Goal: Obtain resource: Download file/media

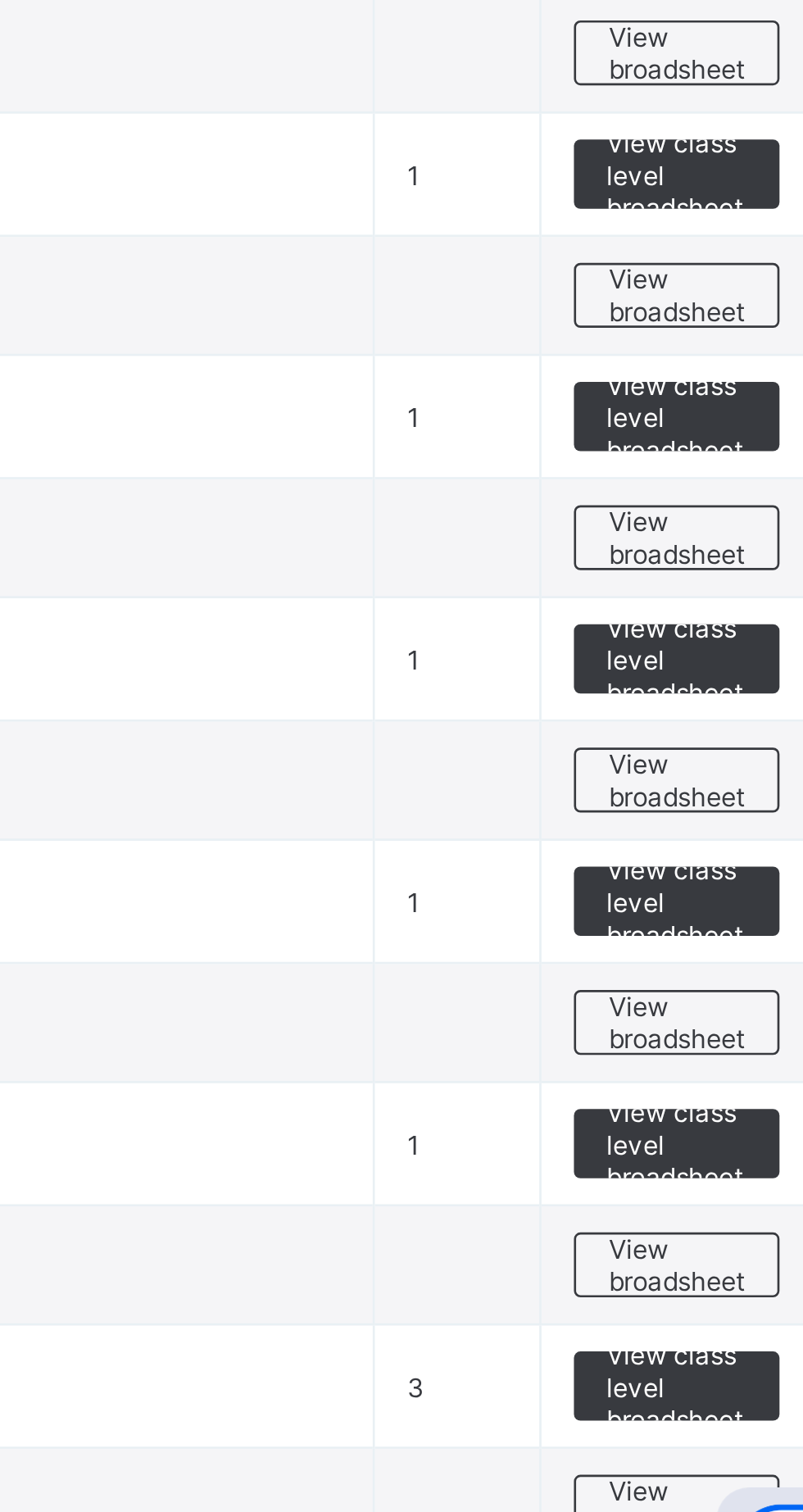
click at [722, 1271] on span "View broadsheet" at bounding box center [722, 1278] width 51 height 24
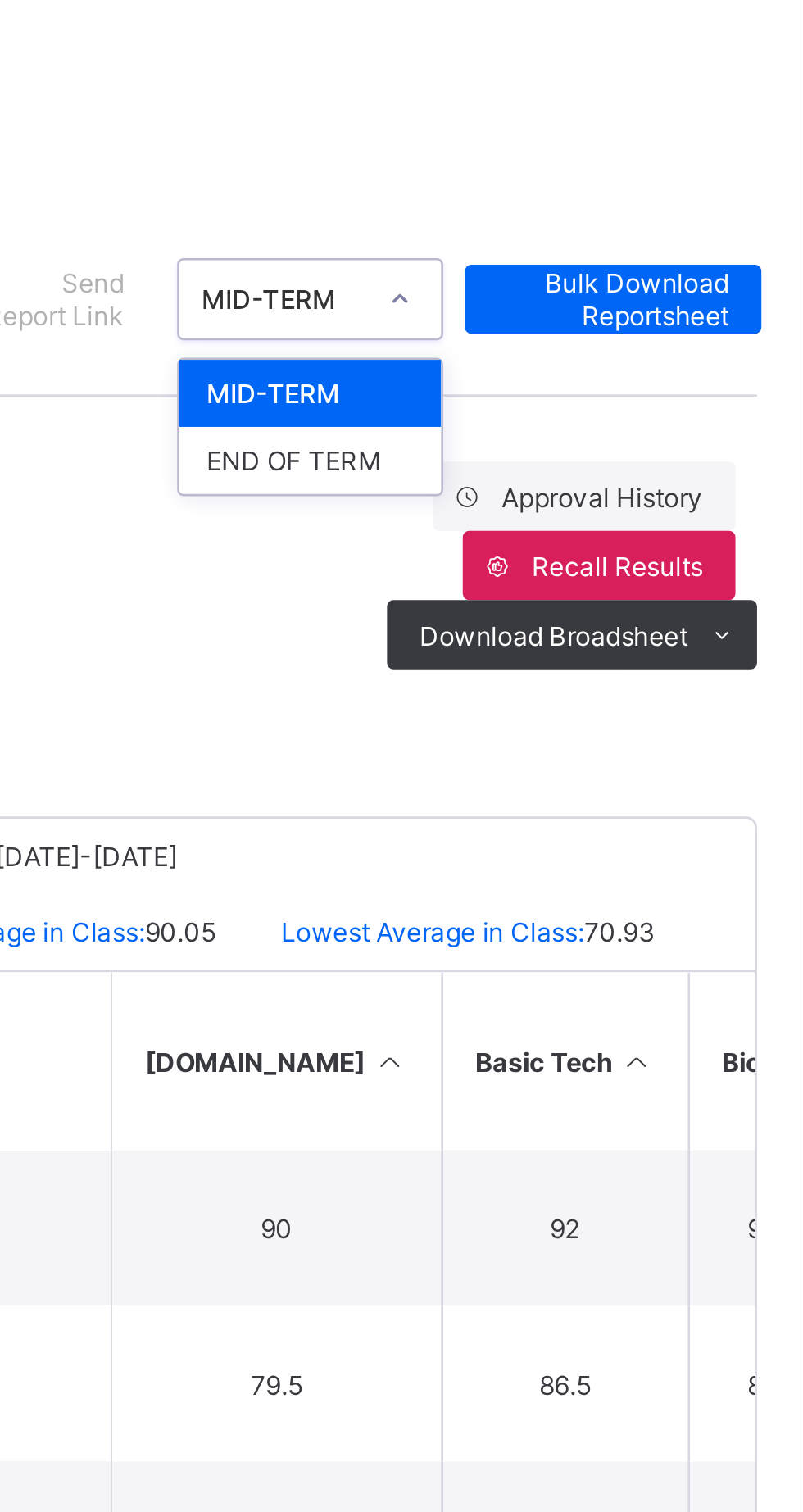
click at [553, 355] on div "Approval History Recall Results Download Broadsheet PDF Excel sheet" at bounding box center [500, 342] width 574 height 79
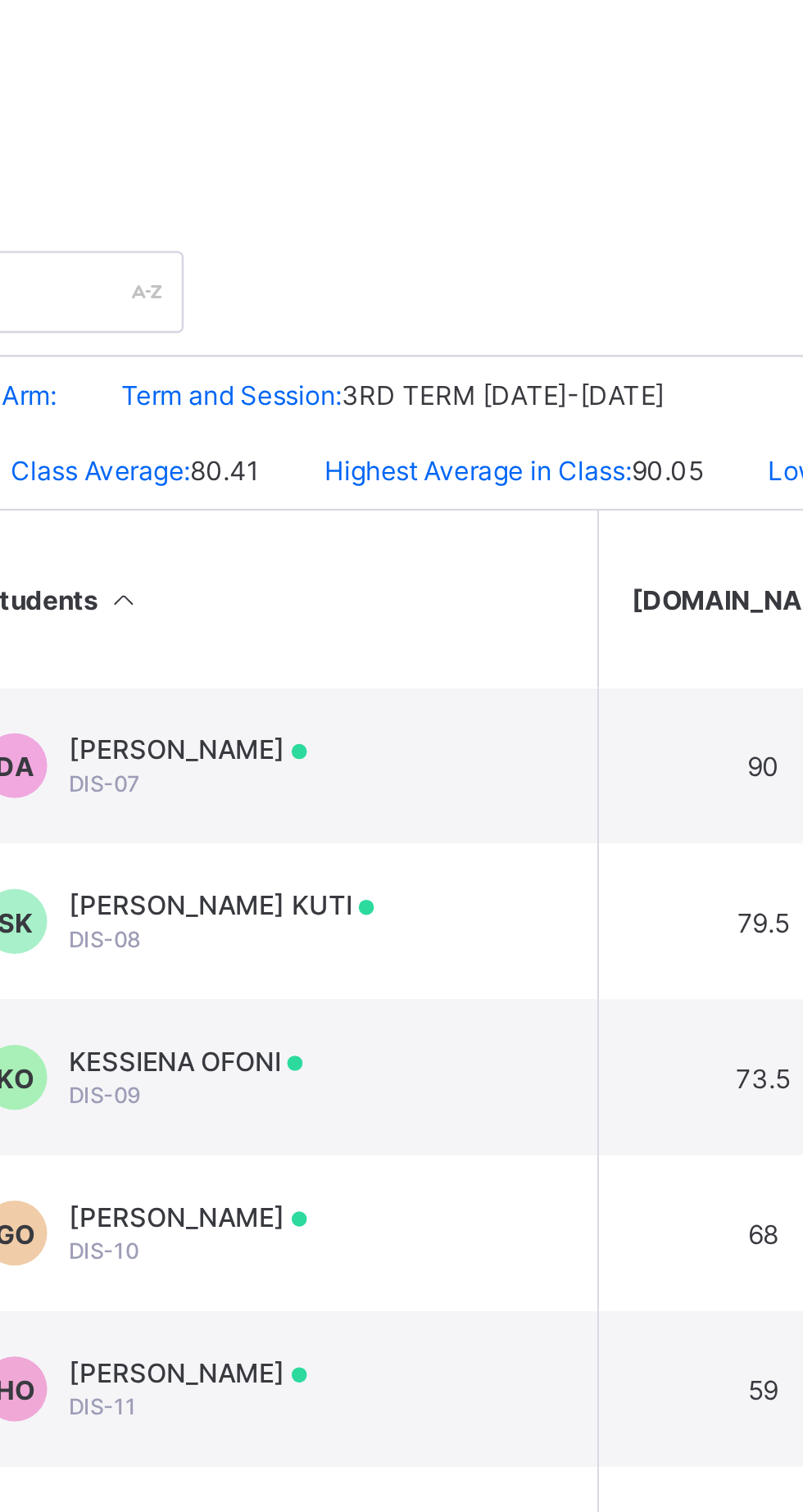
click at [395, 711] on span "KESSIENA OFONI" at bounding box center [386, 704] width 89 height 12
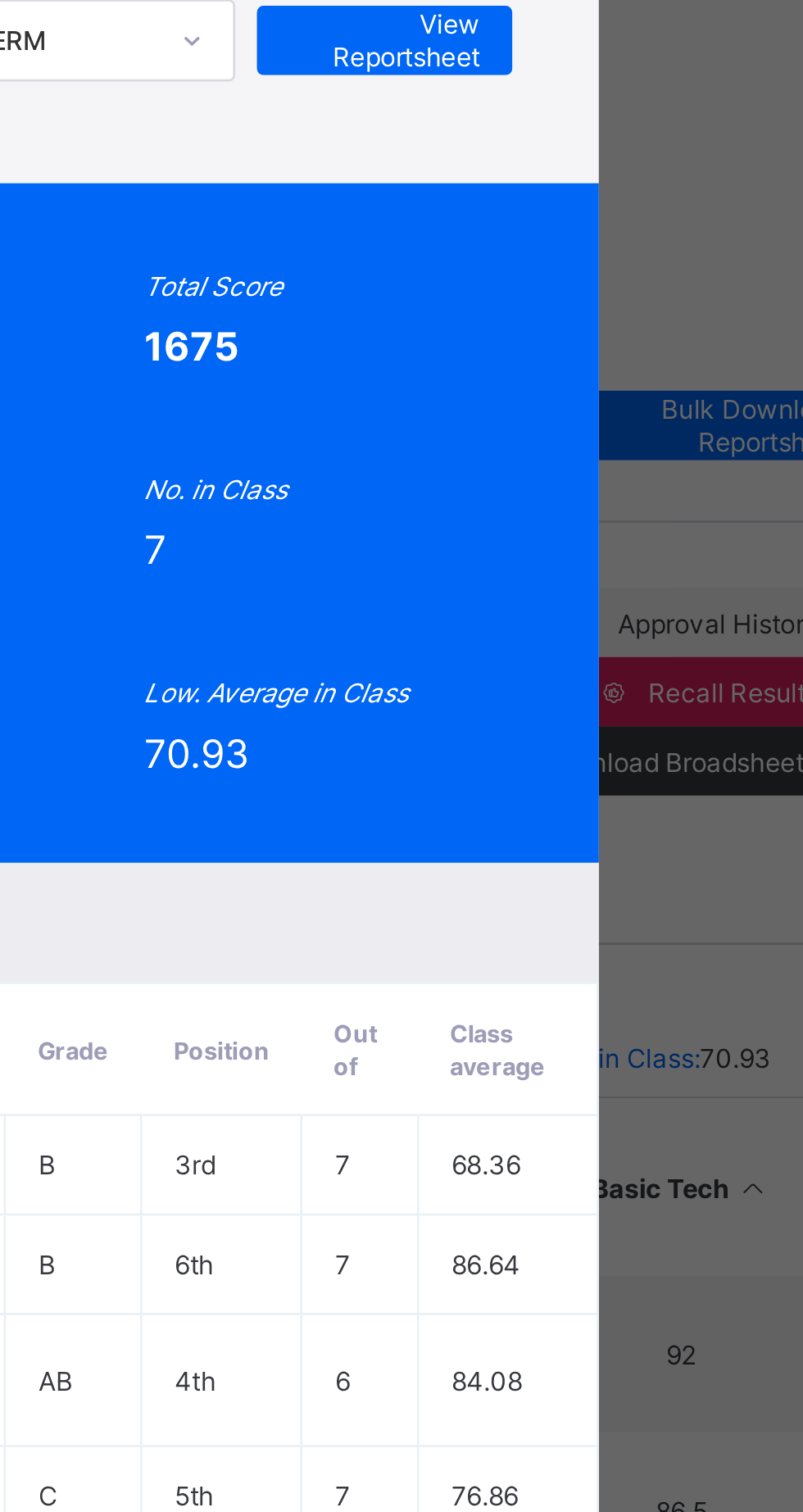
click at [682, 317] on div "Position 5 /7 Final Grade B Total Score 1675 Final Average 79.76 No. of Subject…" at bounding box center [402, 278] width 562 height 257
click at [638, 108] on span "View Reportsheet" at bounding box center [601, 95] width 72 height 24
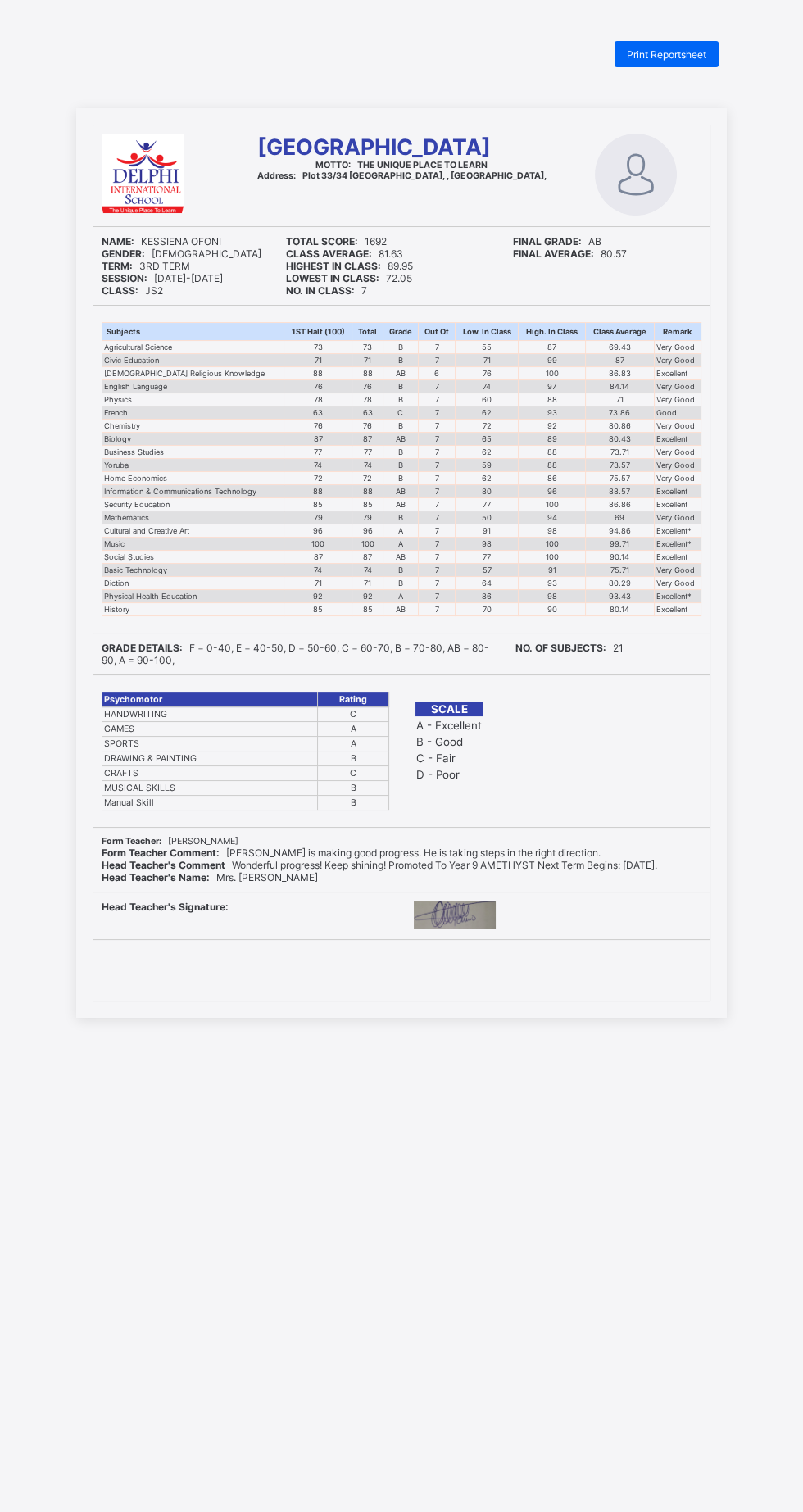
click at [685, 54] on span "Print Reportsheet" at bounding box center [666, 55] width 79 height 12
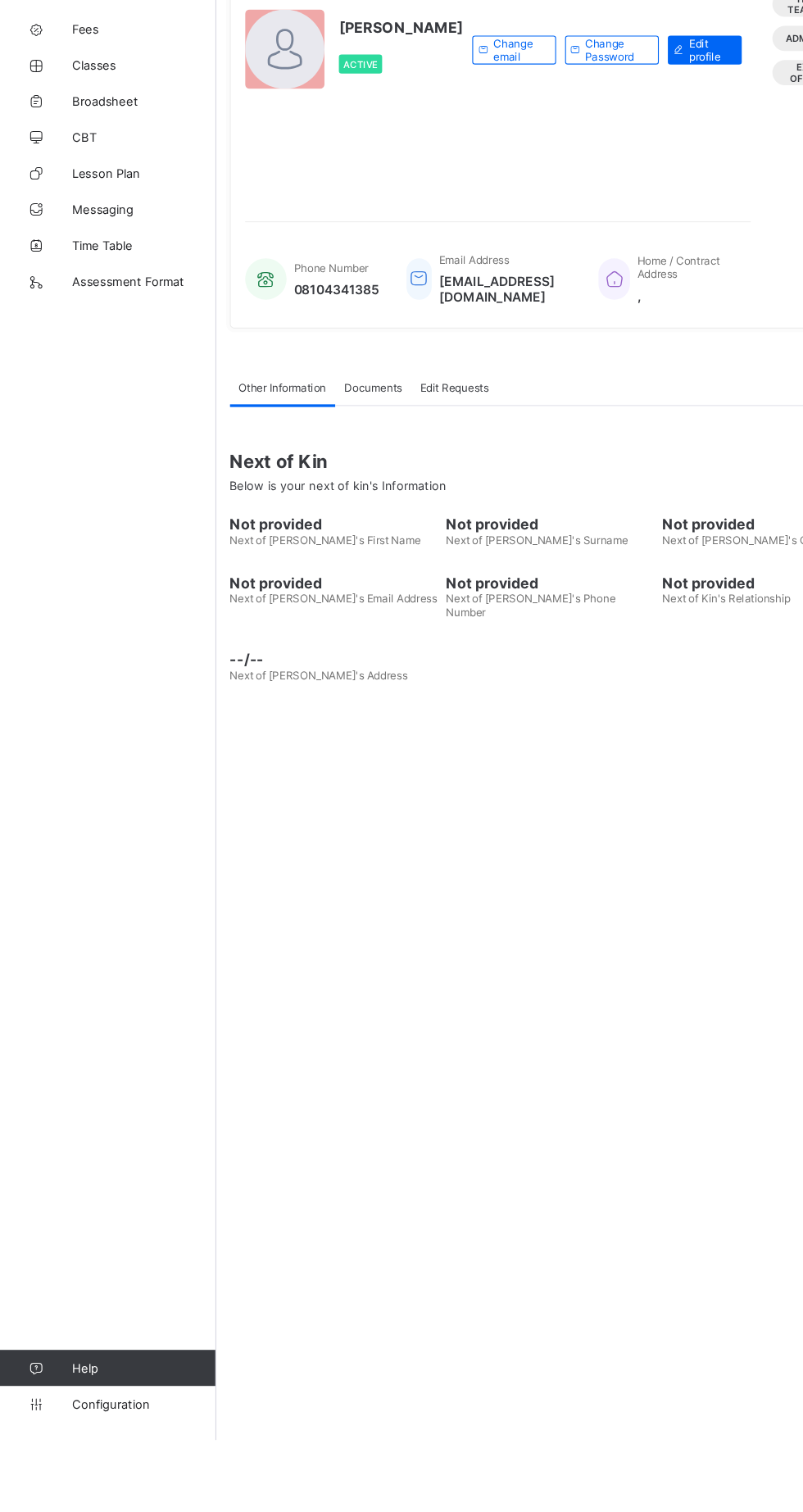
click at [103, 295] on span "Broadsheet" at bounding box center [130, 295] width 131 height 13
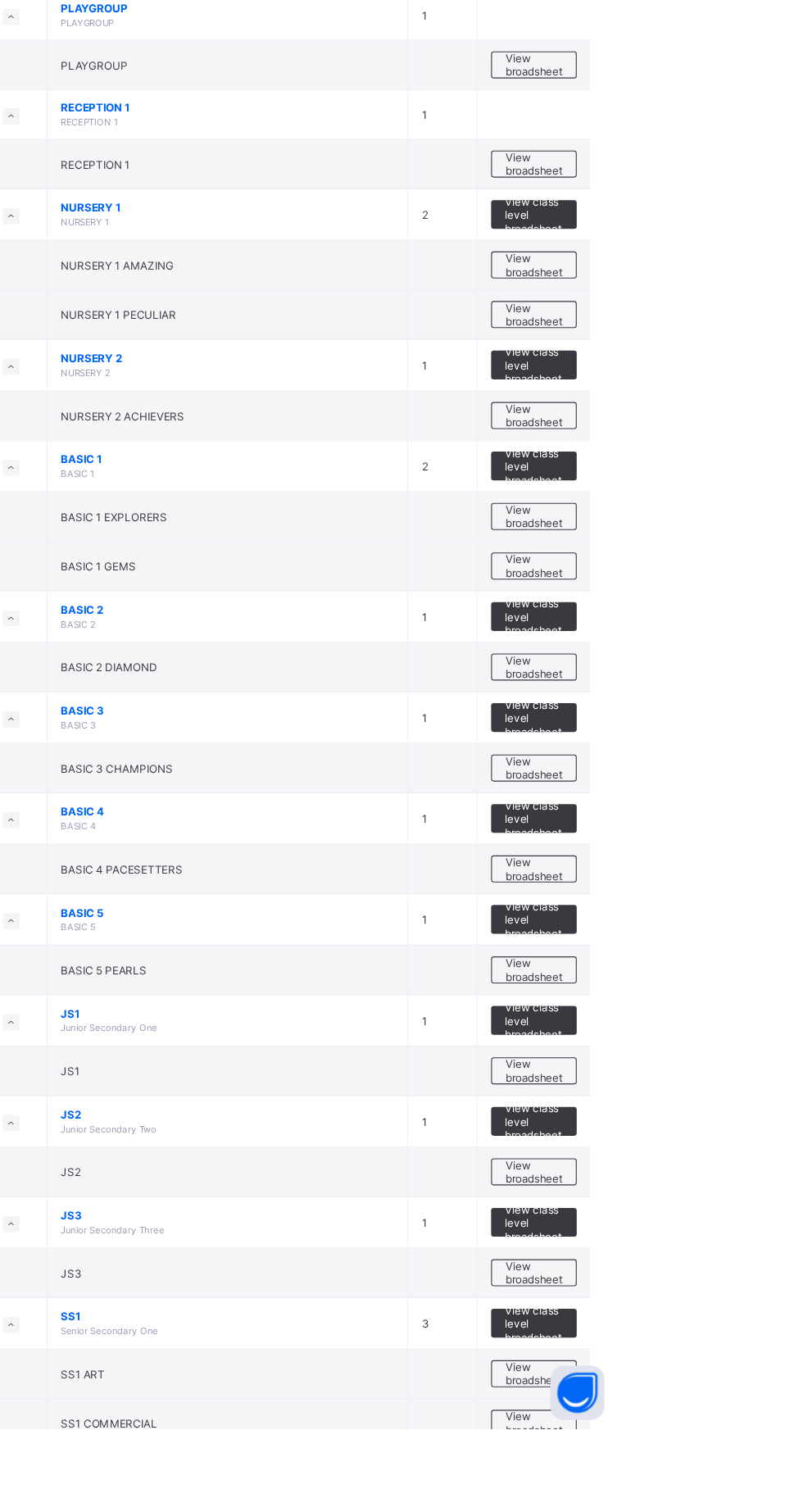
click at [718, 1279] on span "View broadsheet" at bounding box center [722, 1278] width 51 height 24
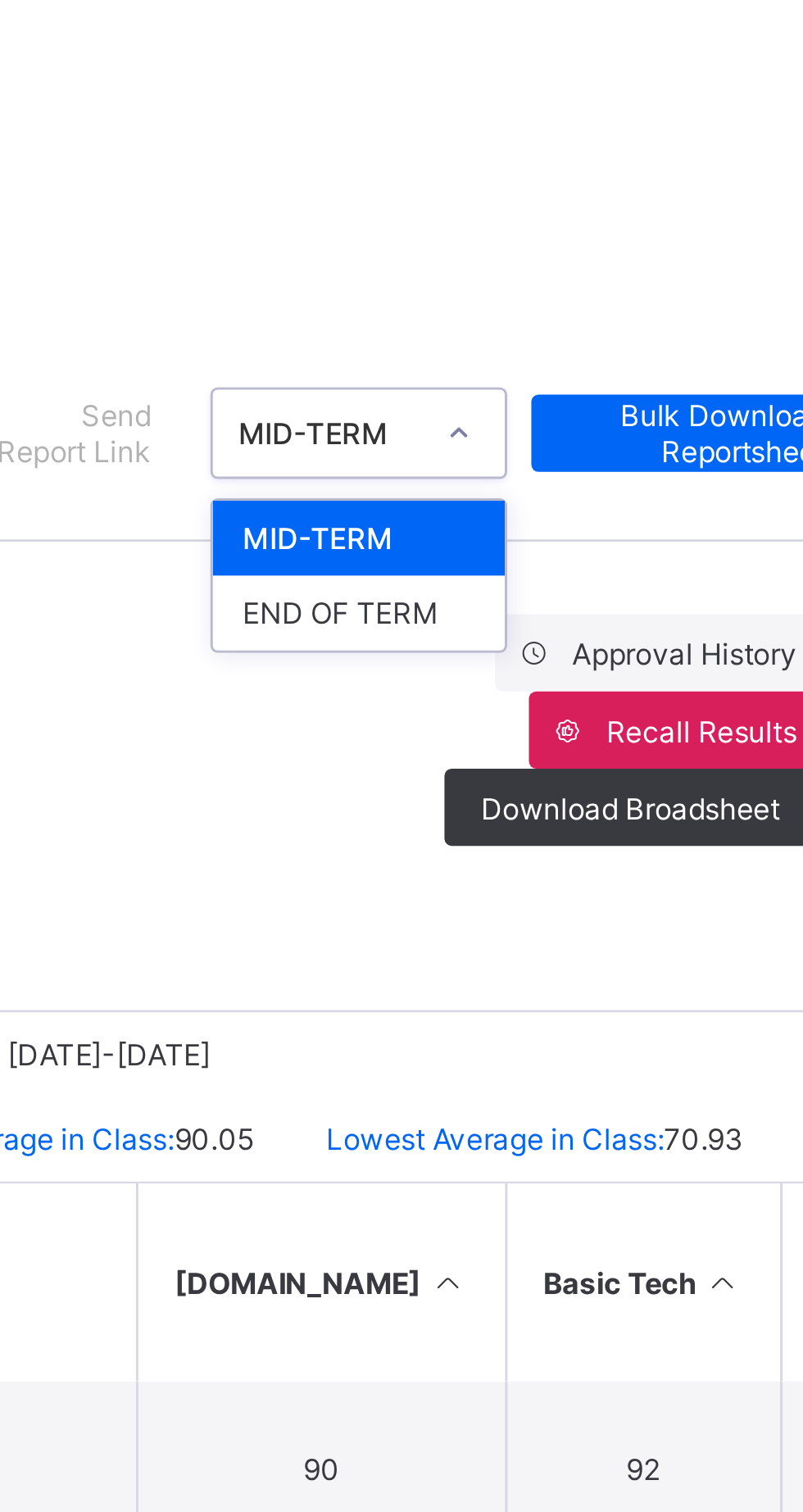
click at [639, 302] on div "END OF TERM" at bounding box center [617, 302] width 99 height 25
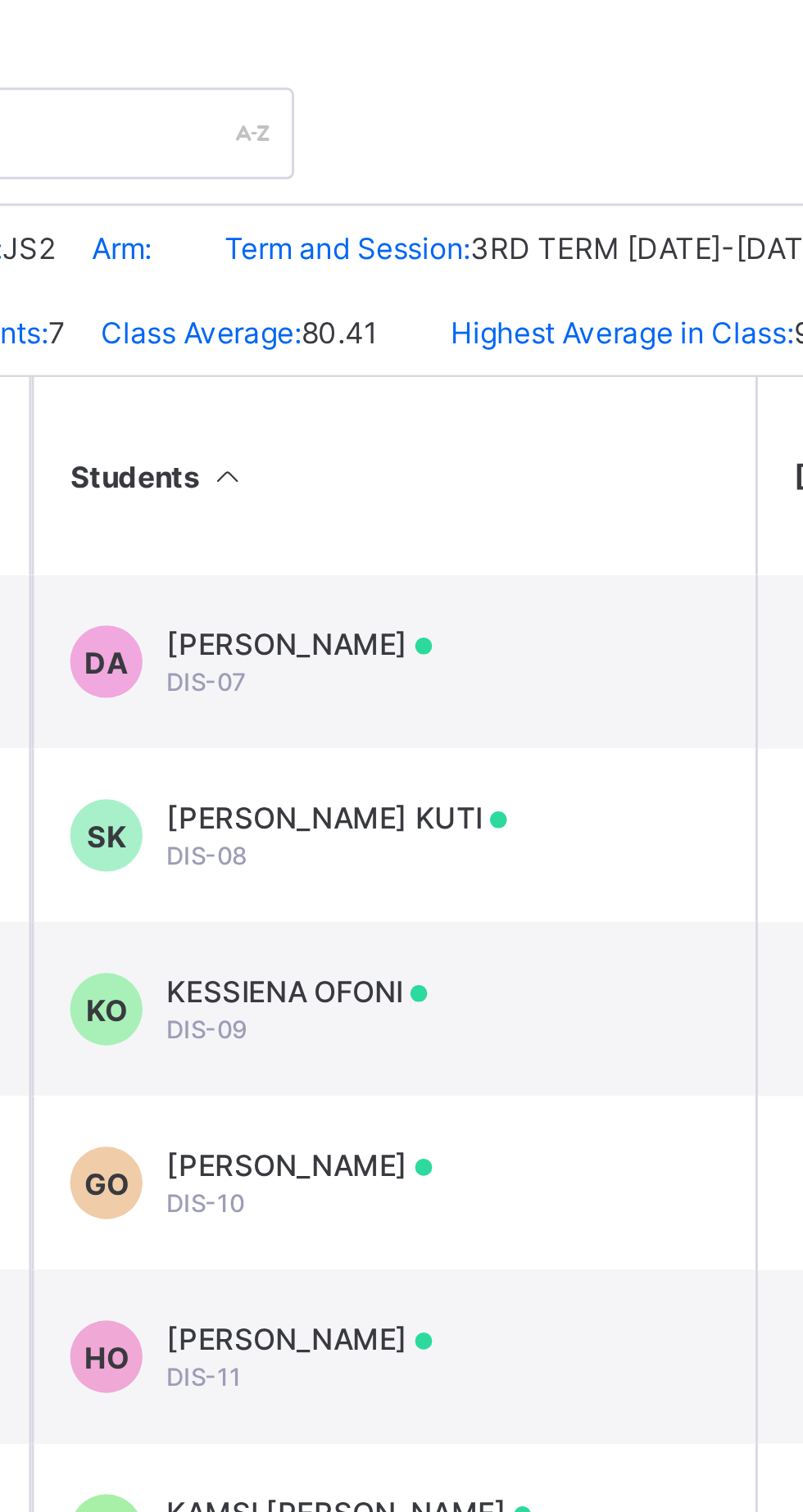
click at [390, 711] on span "KESSIENA OFONI" at bounding box center [386, 704] width 89 height 12
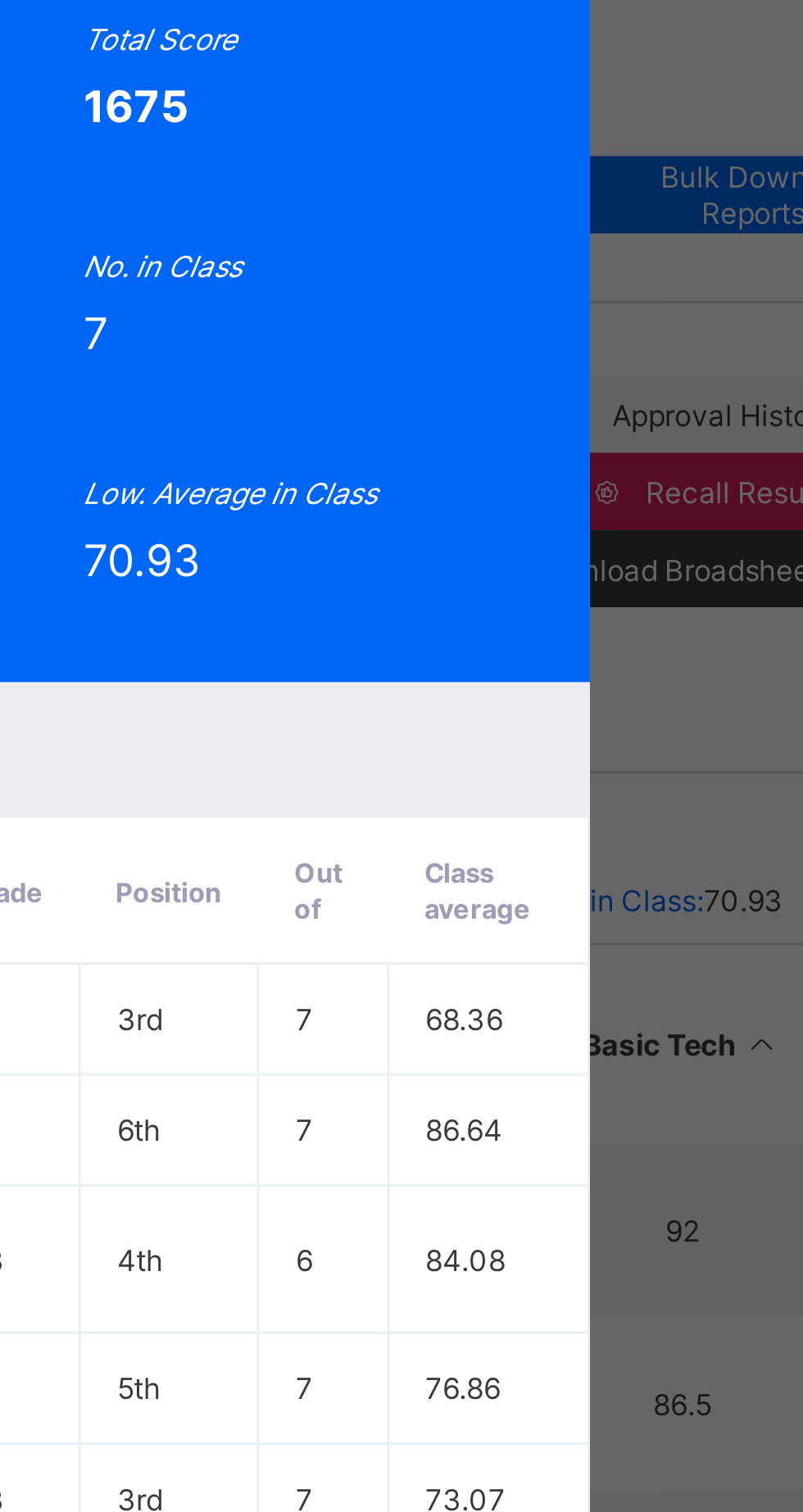
click at [682, 323] on div "Position 5 /7 Final Grade B Total Score 1675 Final Average 79.76 No. of Subject…" at bounding box center [402, 278] width 562 height 257
click at [638, 108] on span "View Reportsheet" at bounding box center [601, 95] width 72 height 24
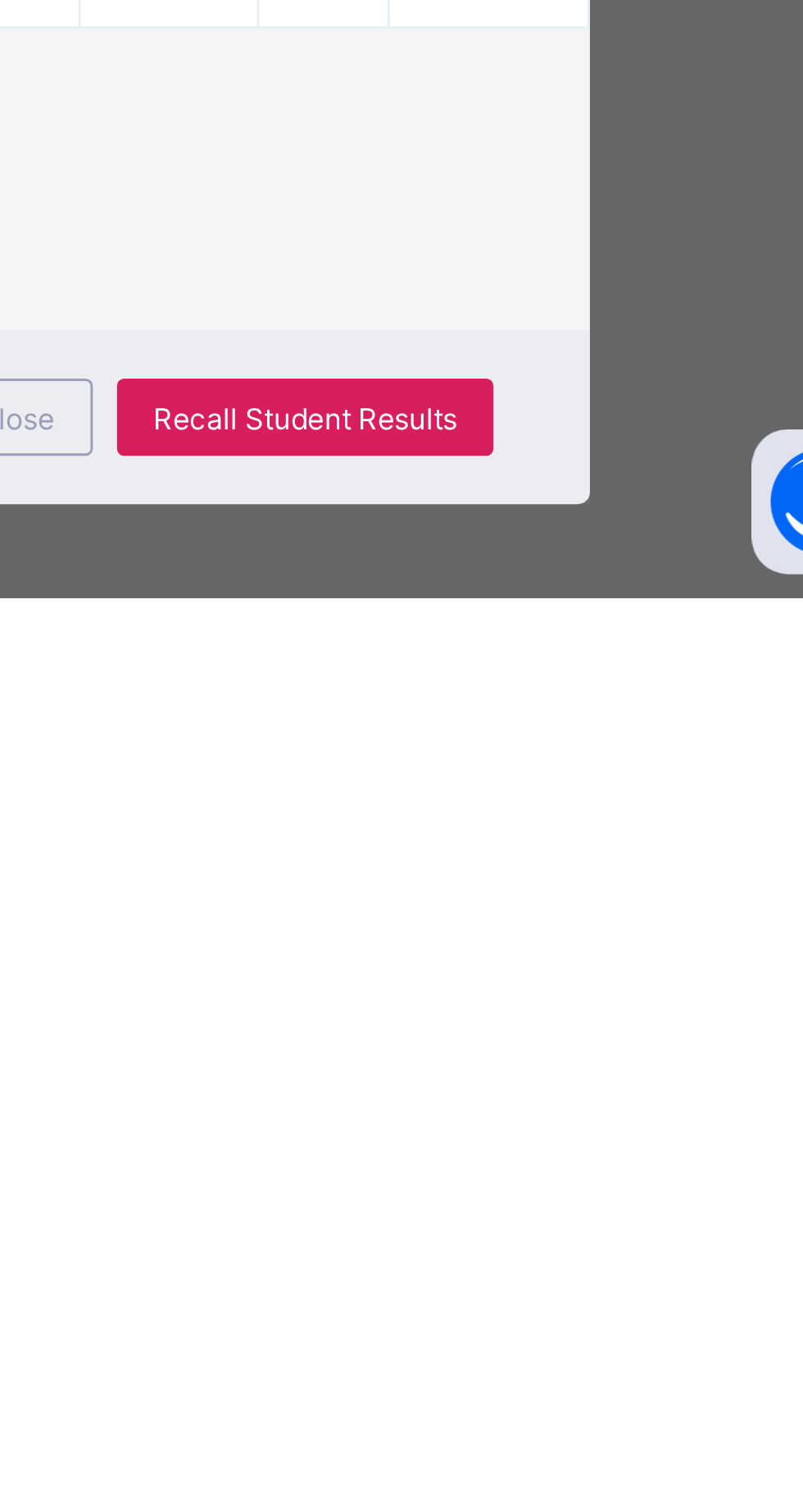
click at [501, 1457] on span "Close" at bounding box center [488, 1450] width 26 height 12
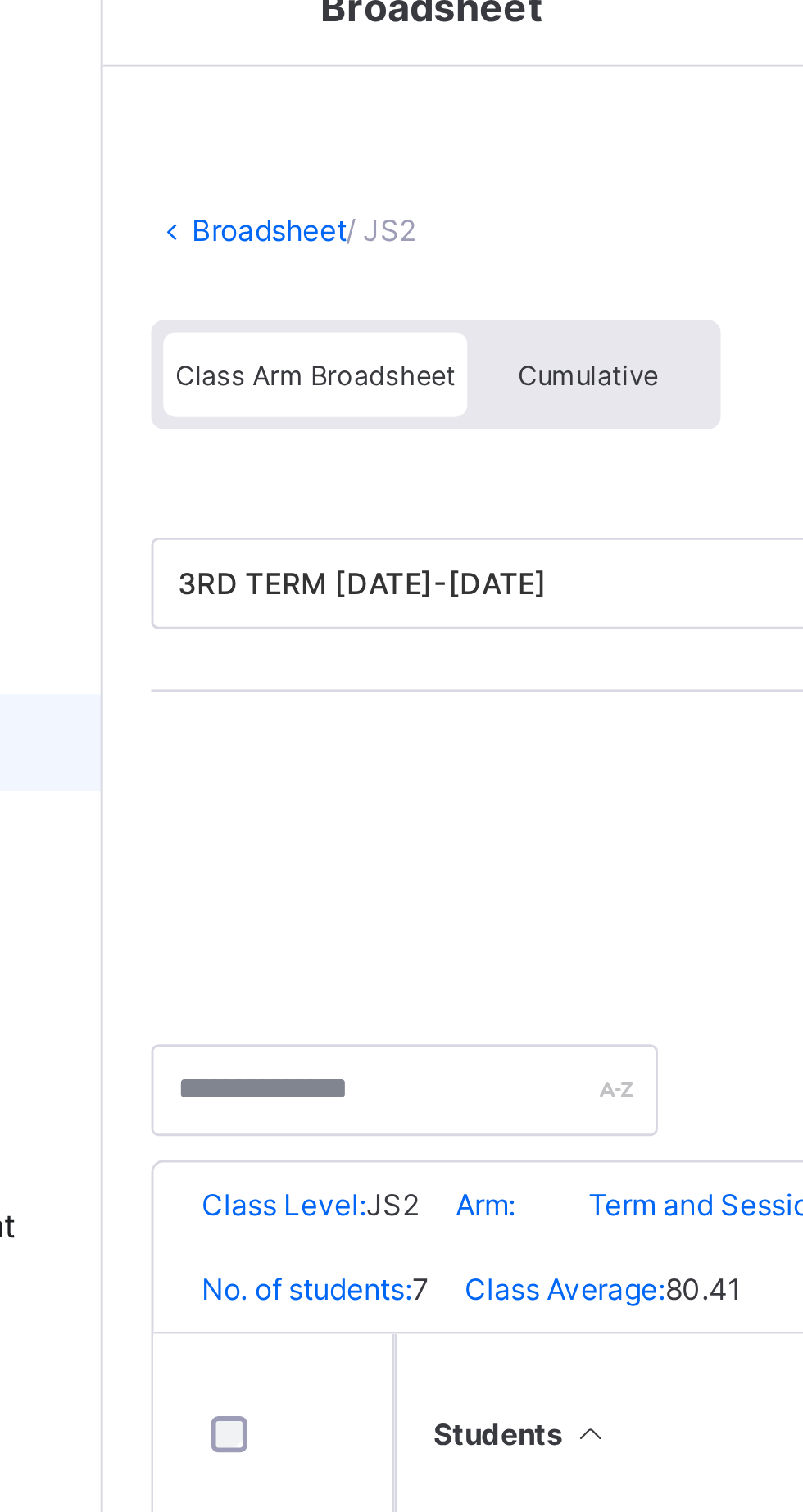
click at [243, 123] on link "Broadsheet" at bounding box center [253, 121] width 52 height 12
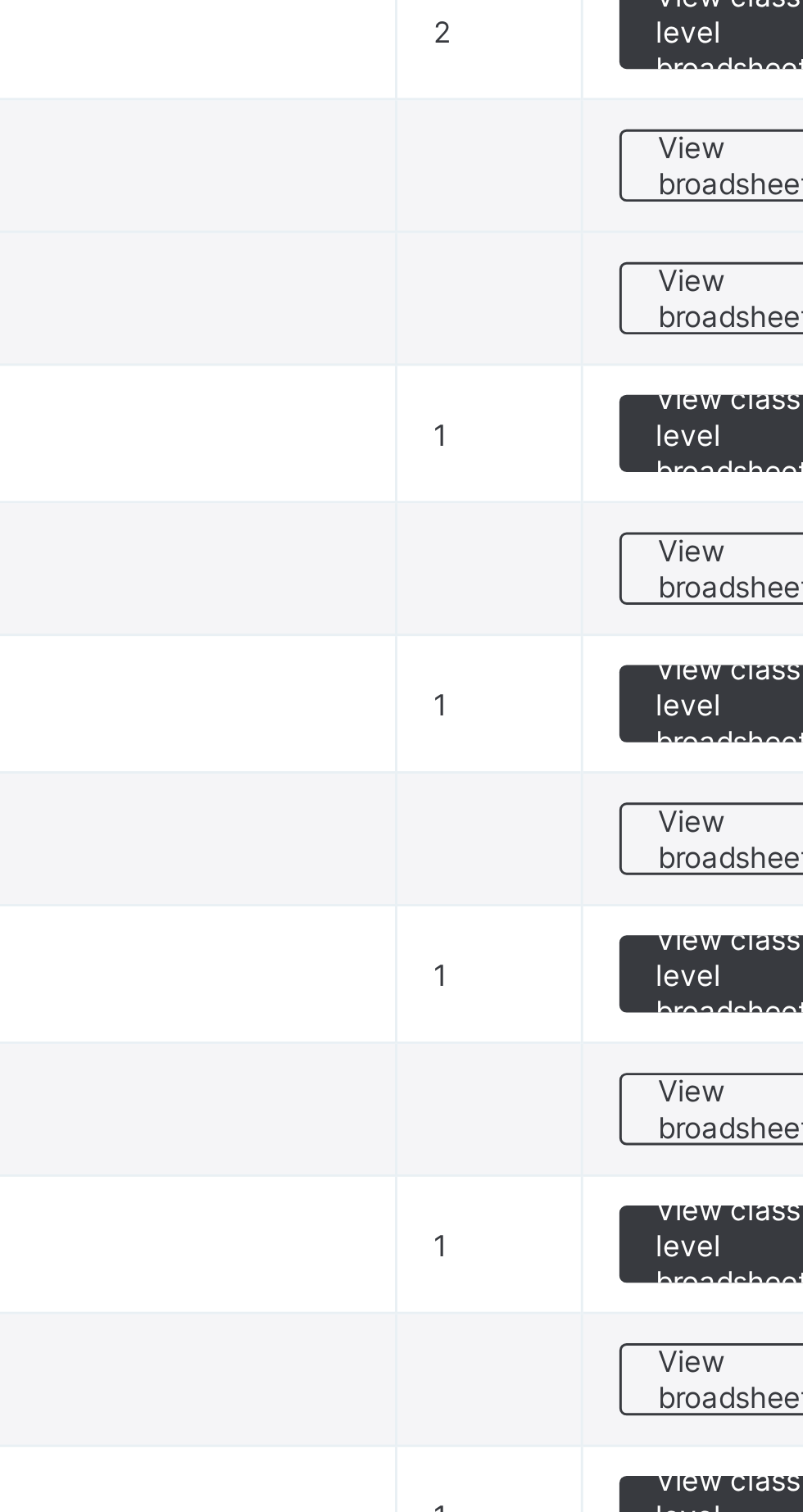
click at [708, 998] on span "View broadsheet" at bounding box center [722, 1003] width 51 height 24
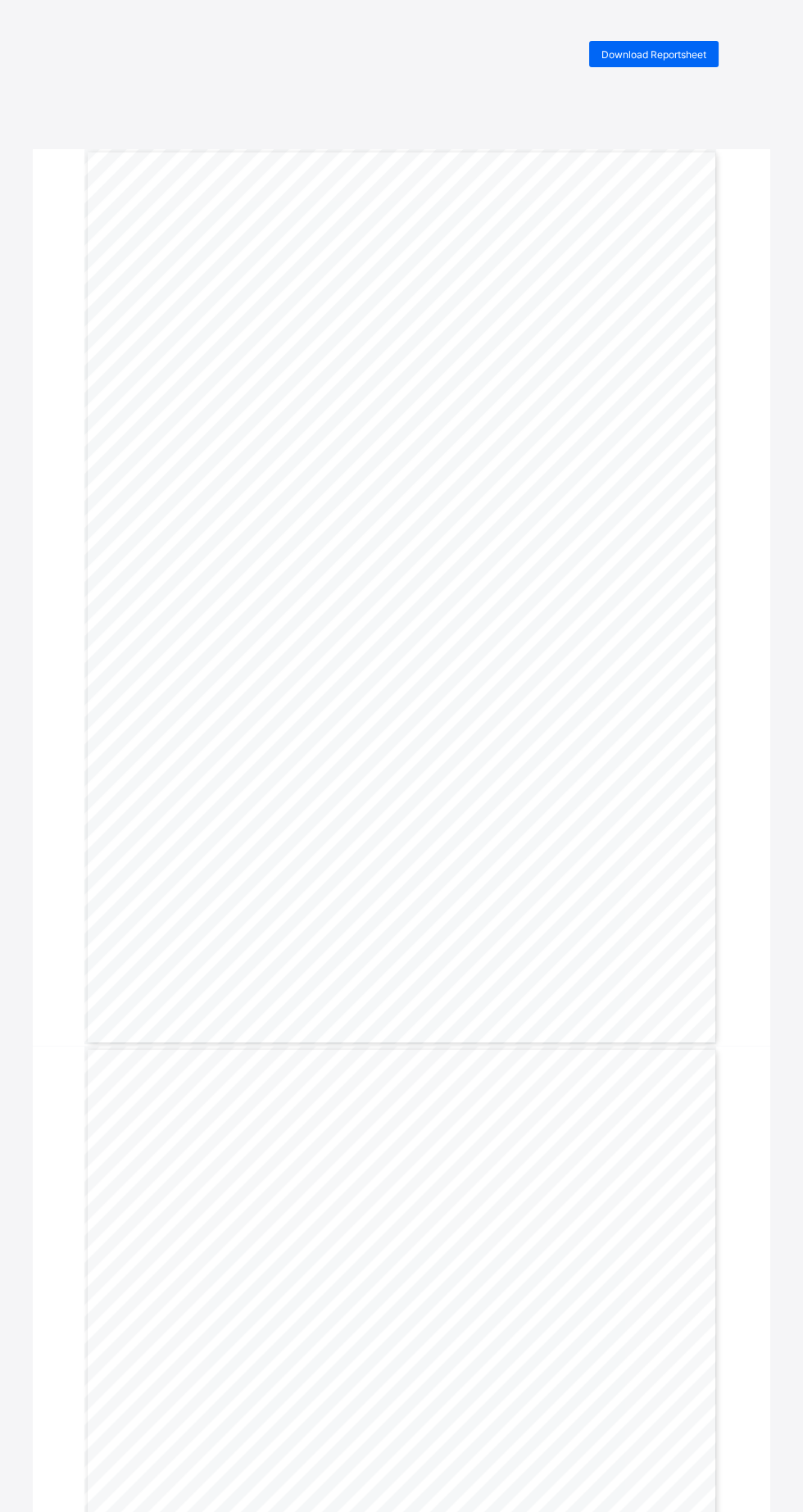
click at [678, 55] on span "Download Reportsheet" at bounding box center [654, 55] width 105 height 12
